Goal: Book appointment/travel/reservation

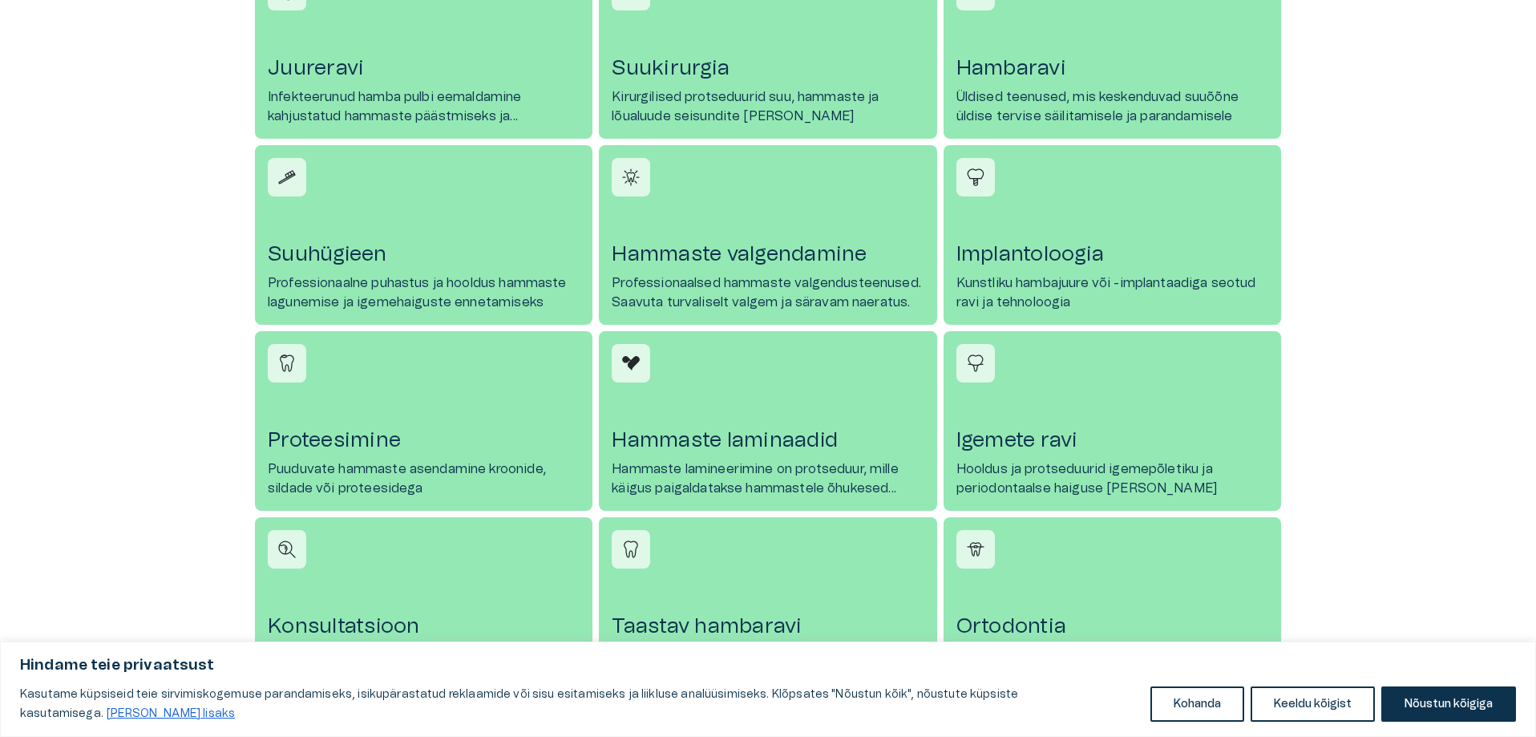
scroll to position [802, 0]
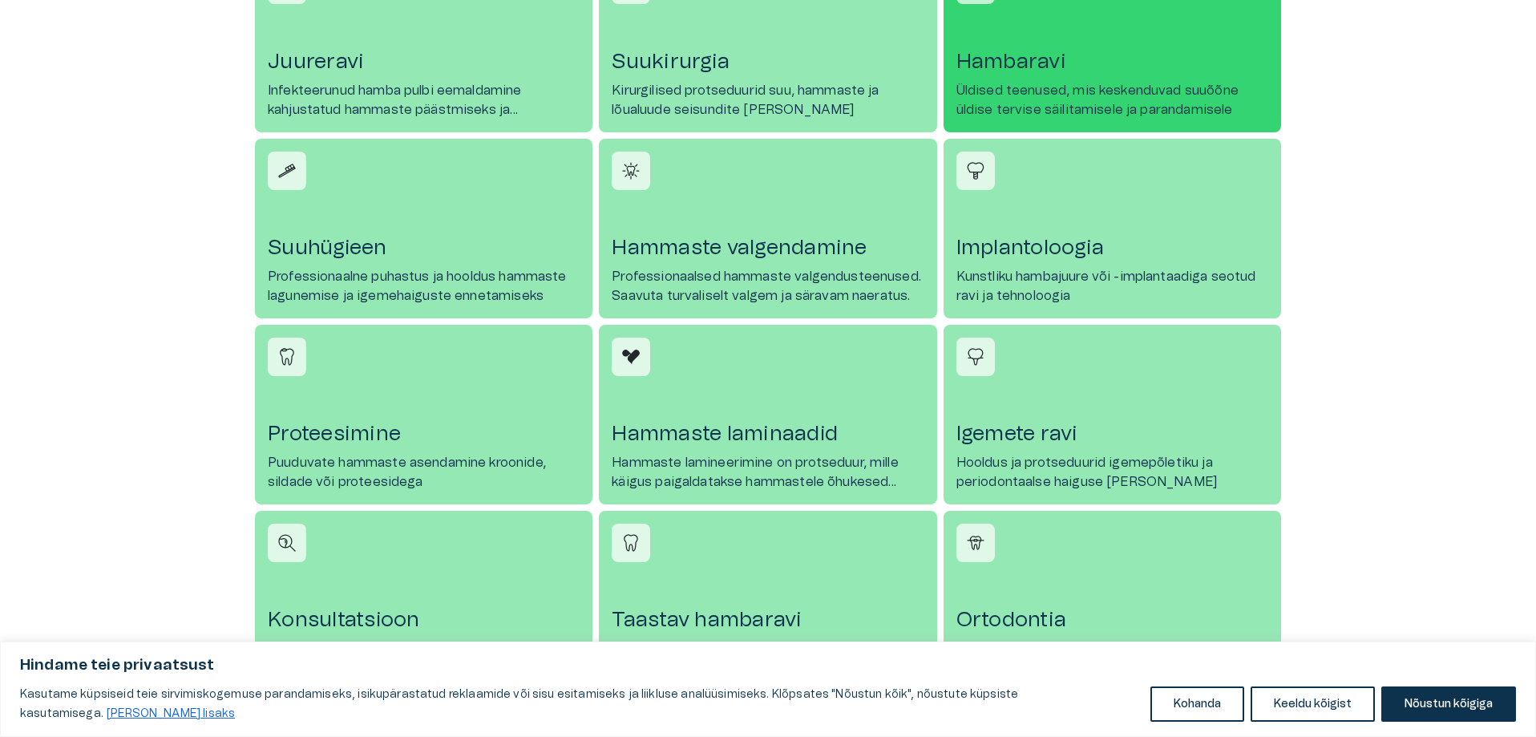
click at [1061, 55] on h4 "Hambaravi" at bounding box center [1112, 62] width 312 height 26
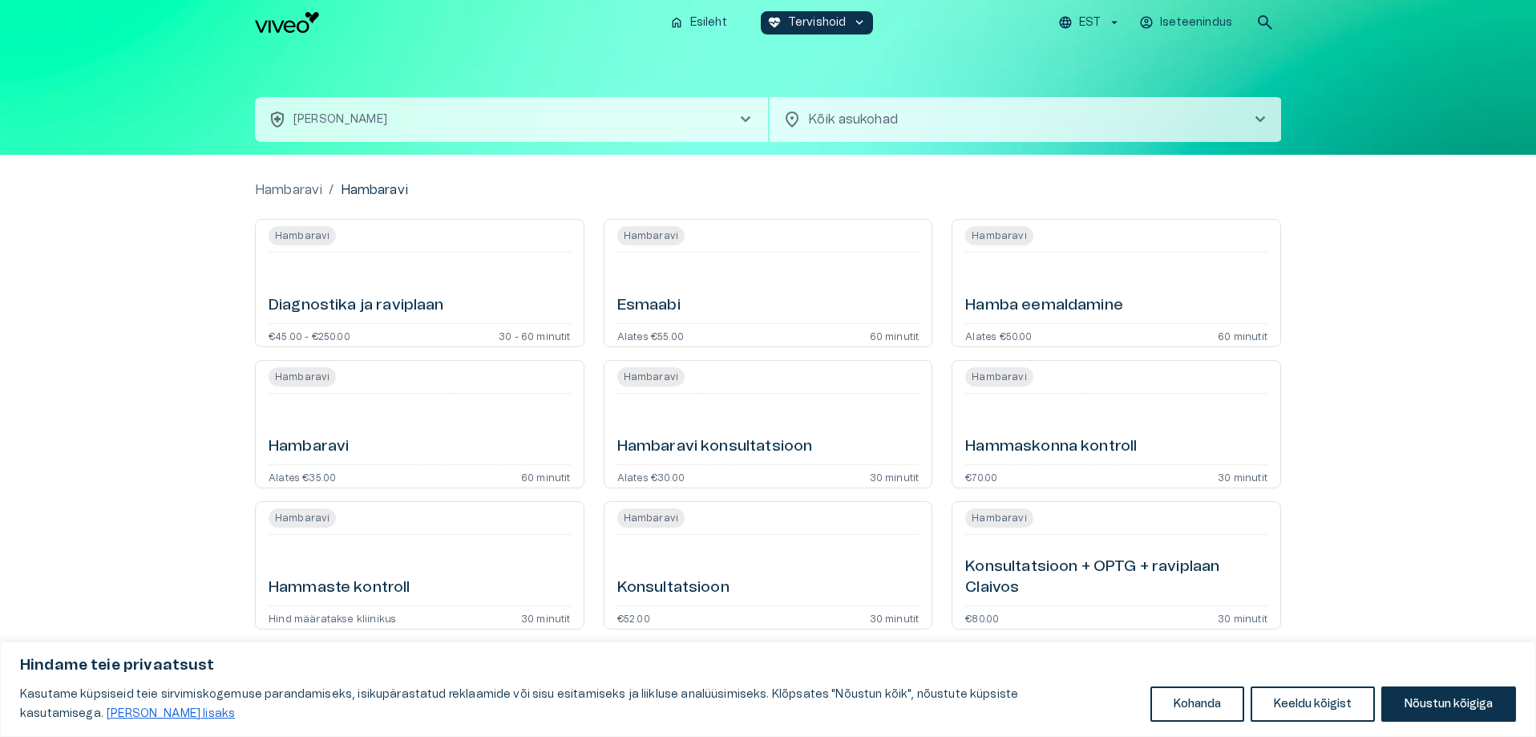
click at [328, 439] on h6 "Hambaravi" at bounding box center [309, 447] width 80 height 22
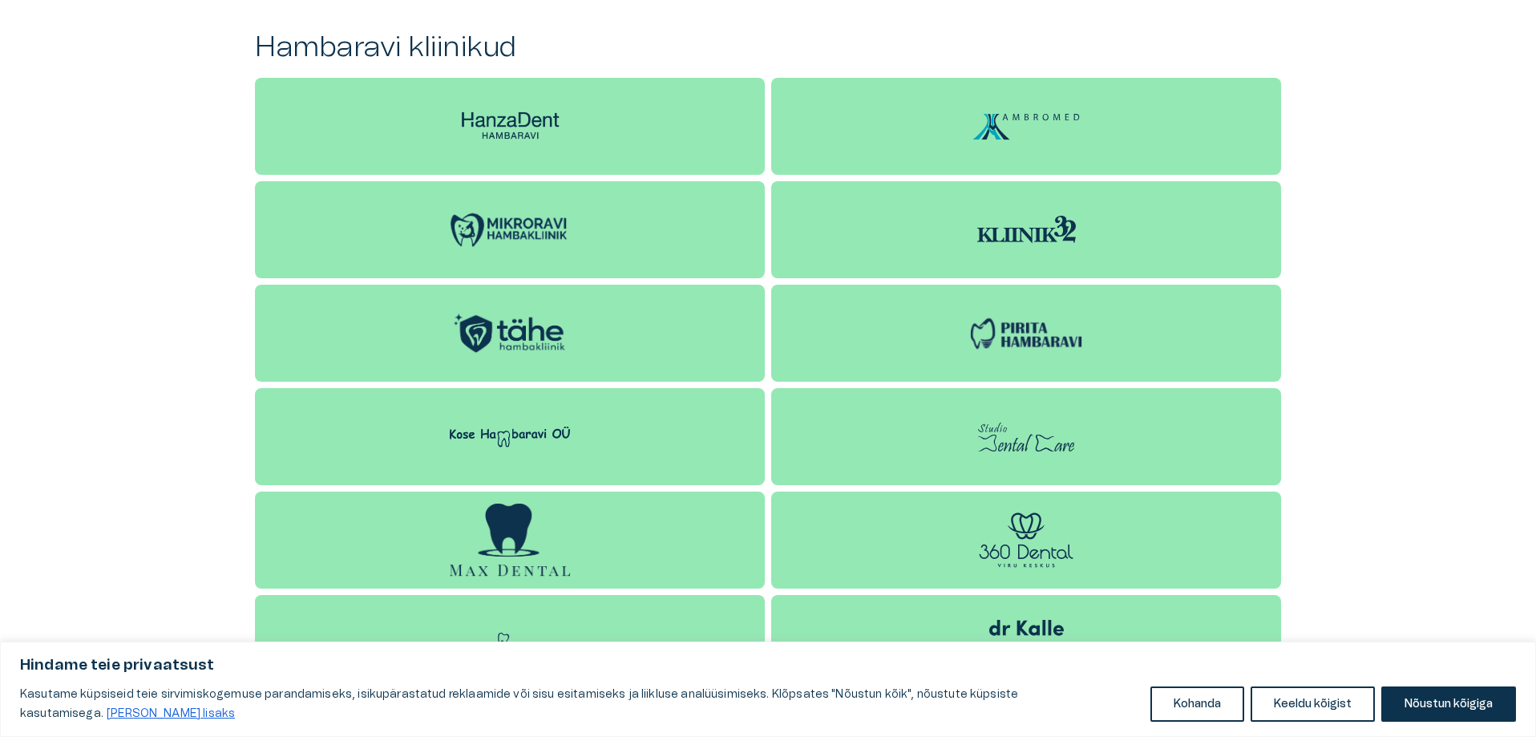
scroll to position [1526, 0]
